Goal: Information Seeking & Learning: Understand process/instructions

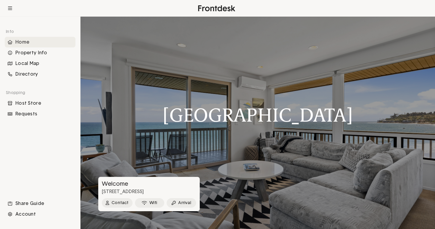
scroll to position [24, 0]
click at [180, 202] on button "Arrival" at bounding box center [182, 202] width 30 height 9
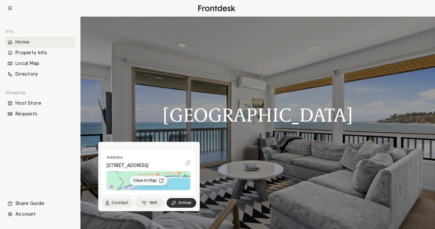
click at [145, 180] on button "View In Map" at bounding box center [148, 180] width 38 height 9
click at [29, 52] on div "Property Info" at bounding box center [40, 52] width 71 height 11
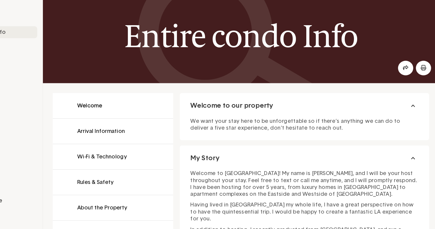
scroll to position [8, 0]
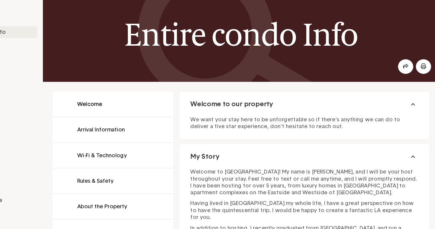
click at [89, 106] on button at bounding box center [143, 117] width 108 height 23
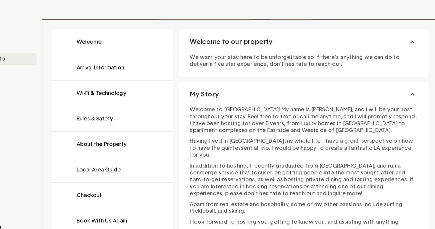
scroll to position [74, 0]
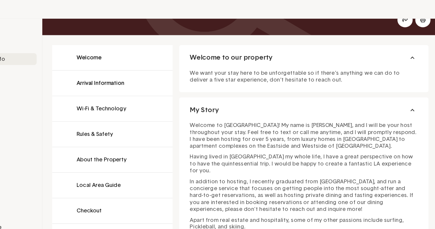
click at [89, 73] on button at bounding box center [143, 74] width 108 height 23
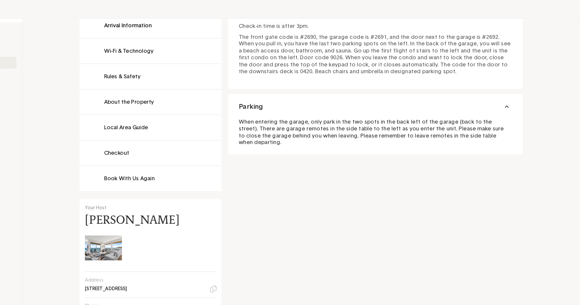
scroll to position [97, 0]
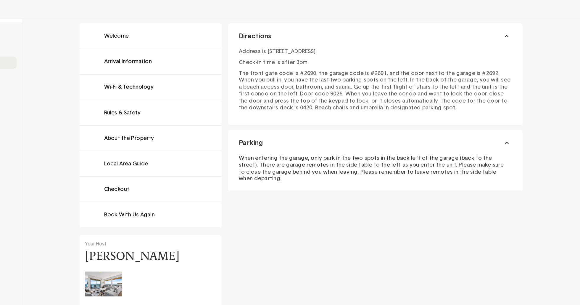
click at [132, 89] on button at bounding box center [195, 78] width 127 height 23
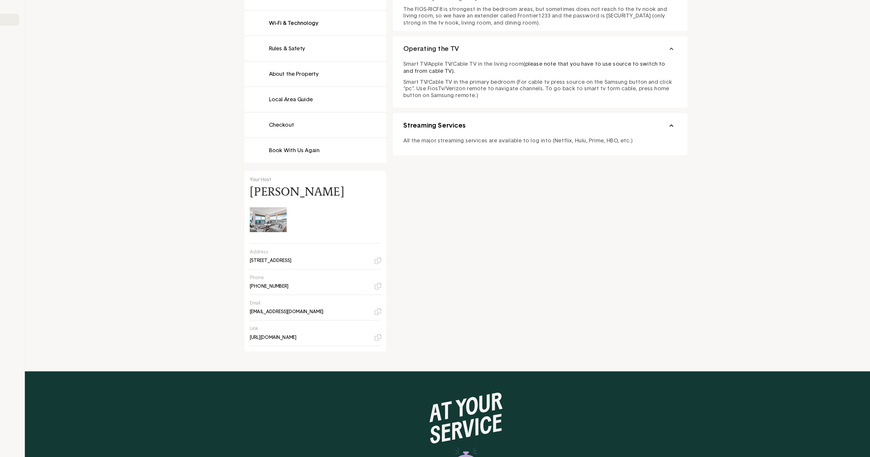
scroll to position [117, 0]
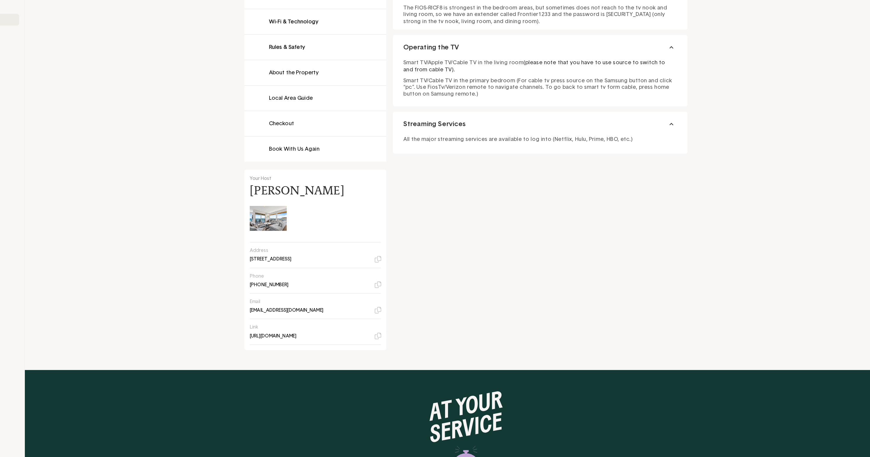
click at [277, 102] on button at bounding box center [340, 90] width 127 height 23
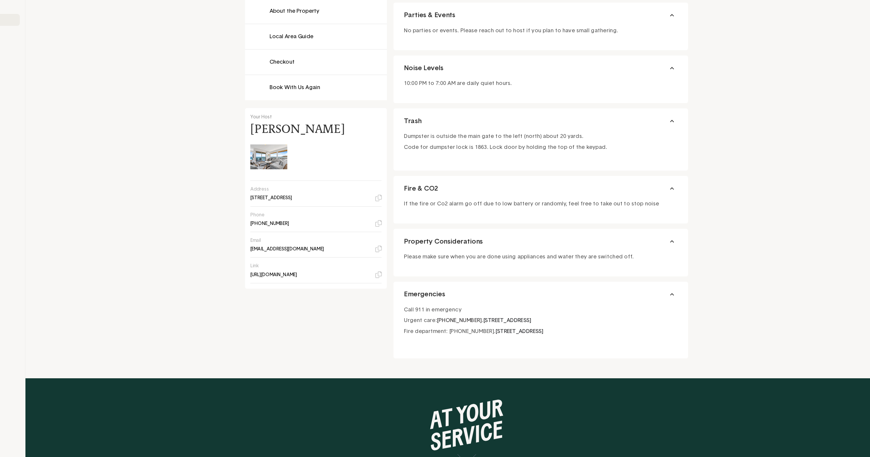
scroll to position [177, 0]
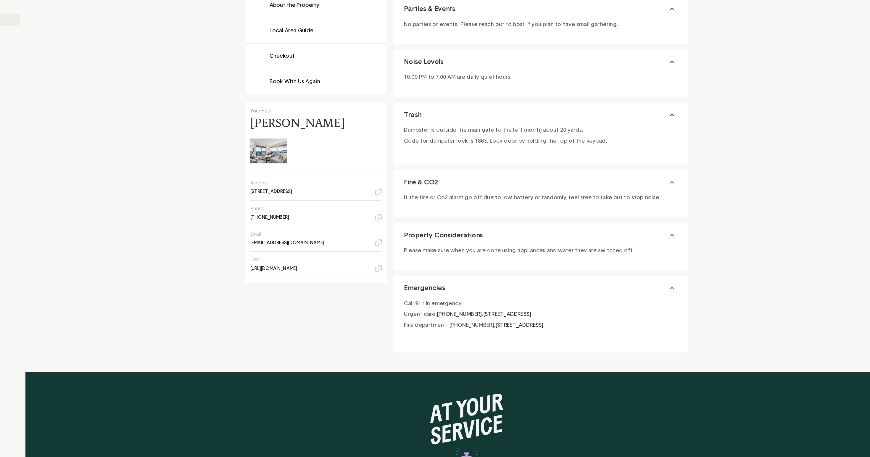
click at [277, 64] on button at bounding box center [340, 52] width 127 height 23
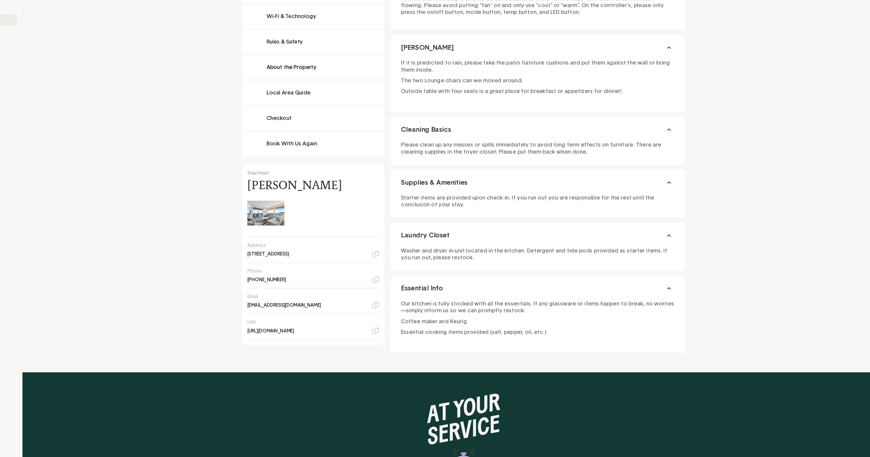
scroll to position [123, 0]
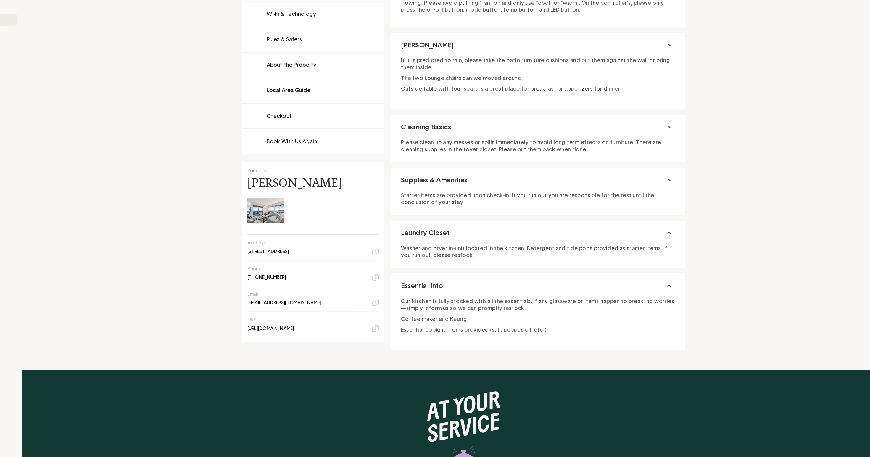
click at [277, 140] on button at bounding box center [340, 129] width 127 height 23
